Goal: Find contact information: Find contact information

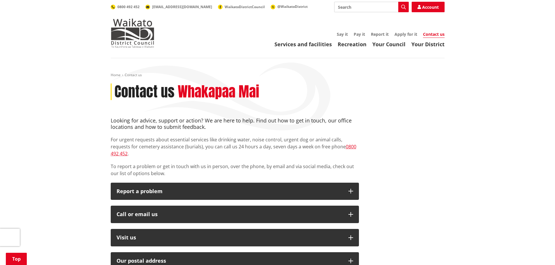
scroll to position [136, 0]
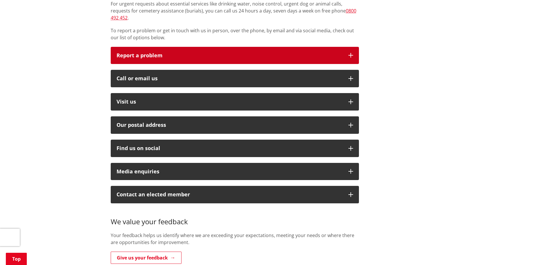
click at [134, 53] on p "Report a problem" at bounding box center [230, 56] width 226 height 6
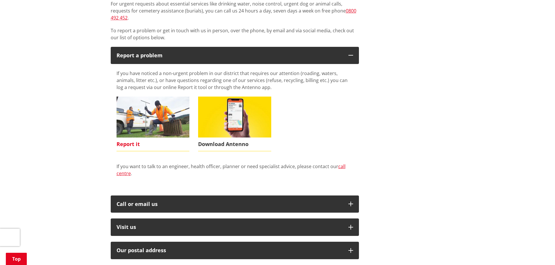
click at [145, 129] on img at bounding box center [153, 117] width 73 height 41
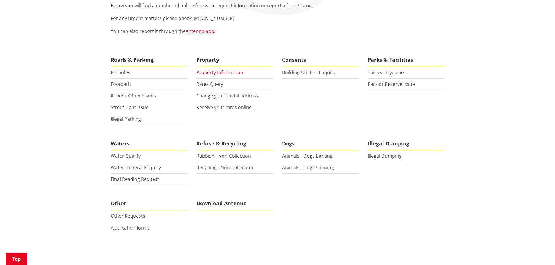
scroll to position [136, 0]
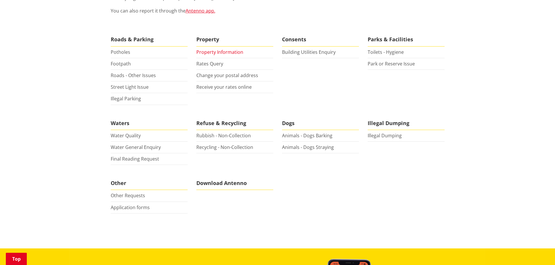
click at [223, 51] on link "Property Information" at bounding box center [219, 52] width 47 height 6
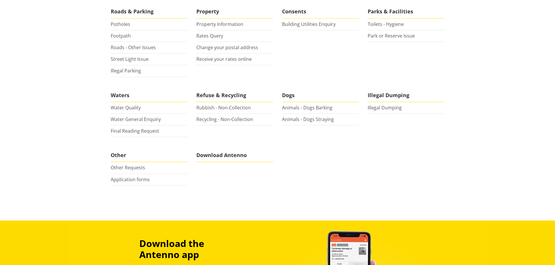
scroll to position [0, 0]
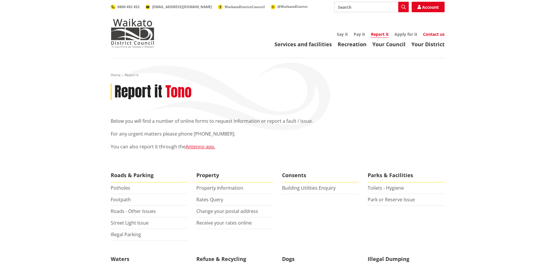
click at [433, 32] on link "Contact us" at bounding box center [434, 34] width 22 height 6
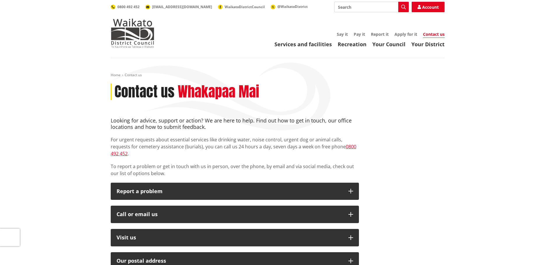
scroll to position [68, 0]
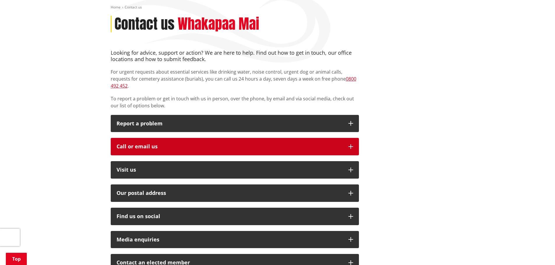
click at [352, 144] on icon "button" at bounding box center [350, 146] width 5 height 5
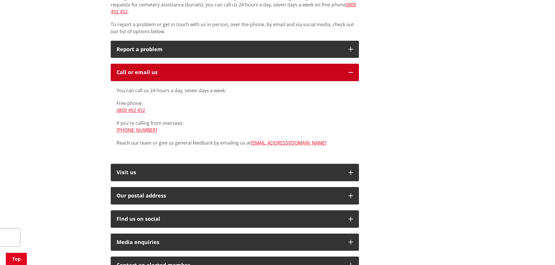
scroll to position [204, 0]
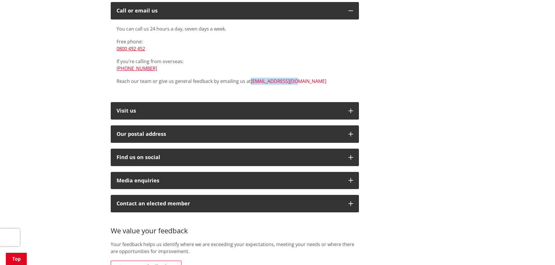
drag, startPoint x: 309, startPoint y: 76, endPoint x: 251, endPoint y: 74, distance: 58.3
click at [251, 78] on p "Reach our team or give us general feedback by emailing us at [EMAIL_ADDRESS][DO…" at bounding box center [235, 81] width 237 height 7
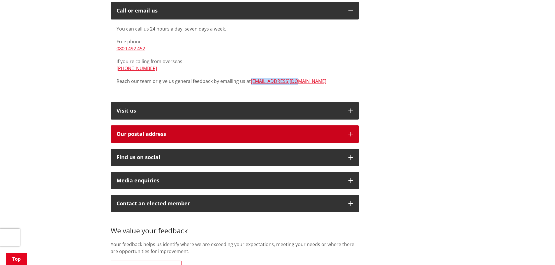
copy link "[EMAIL_ADDRESS][DOMAIN_NAME]"
